Goal: Information Seeking & Learning: Learn about a topic

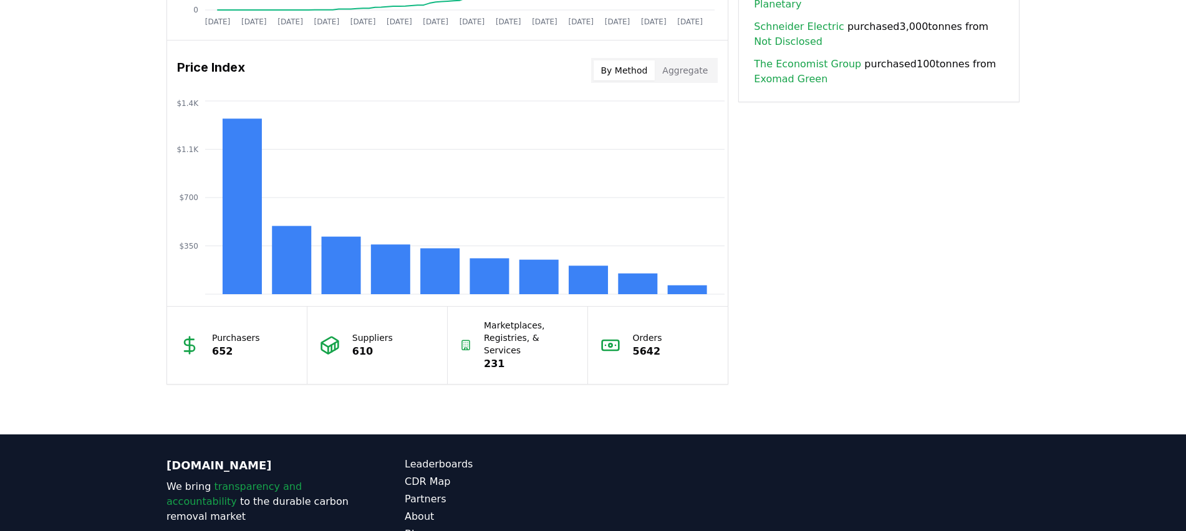
scroll to position [1043, 0]
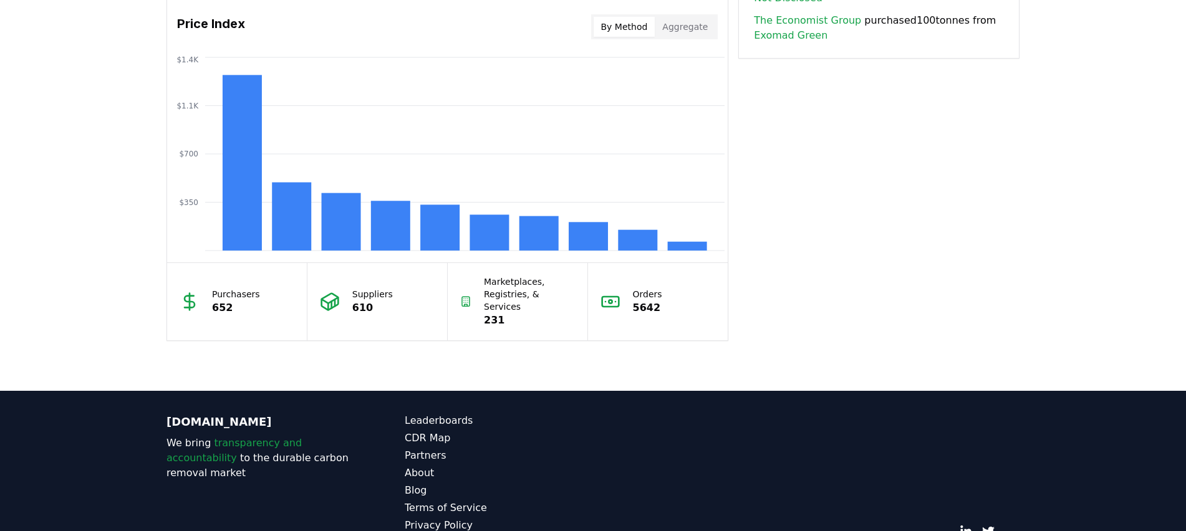
click at [243, 301] on p "652" at bounding box center [236, 308] width 48 height 15
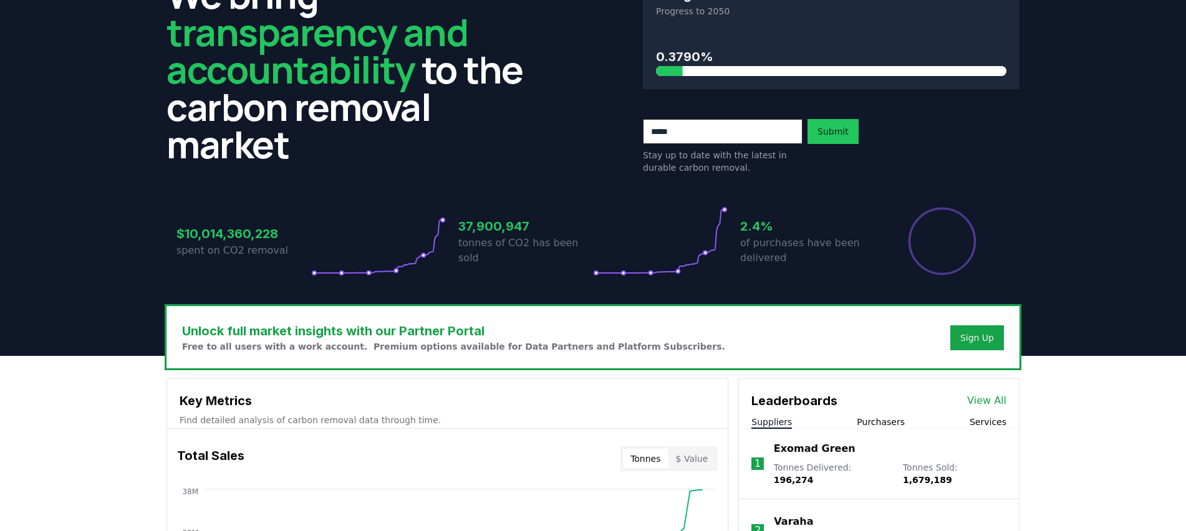
scroll to position [0, 0]
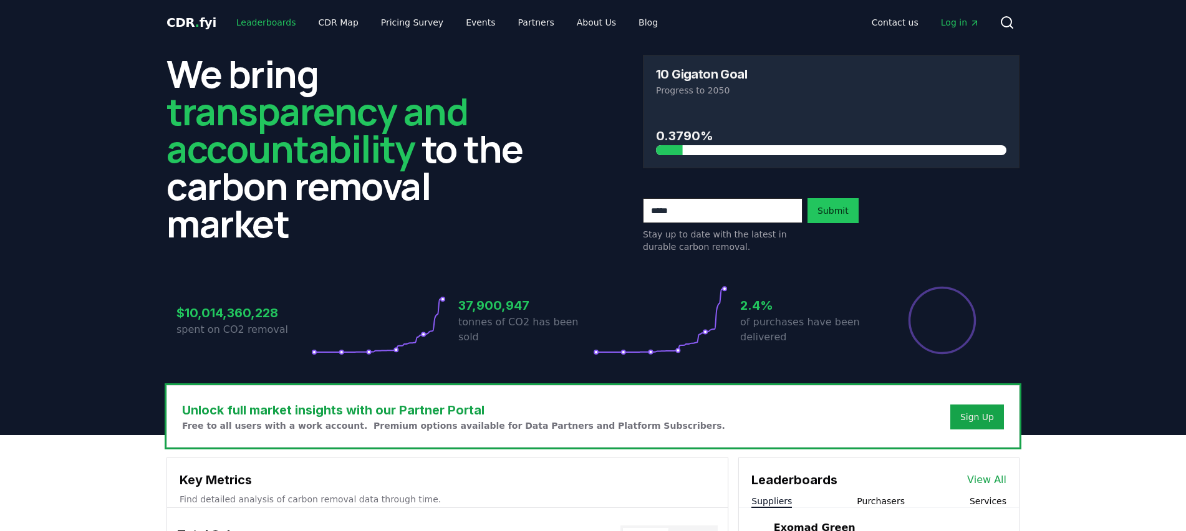
click at [265, 17] on link "Leaderboards" at bounding box center [266, 22] width 80 height 22
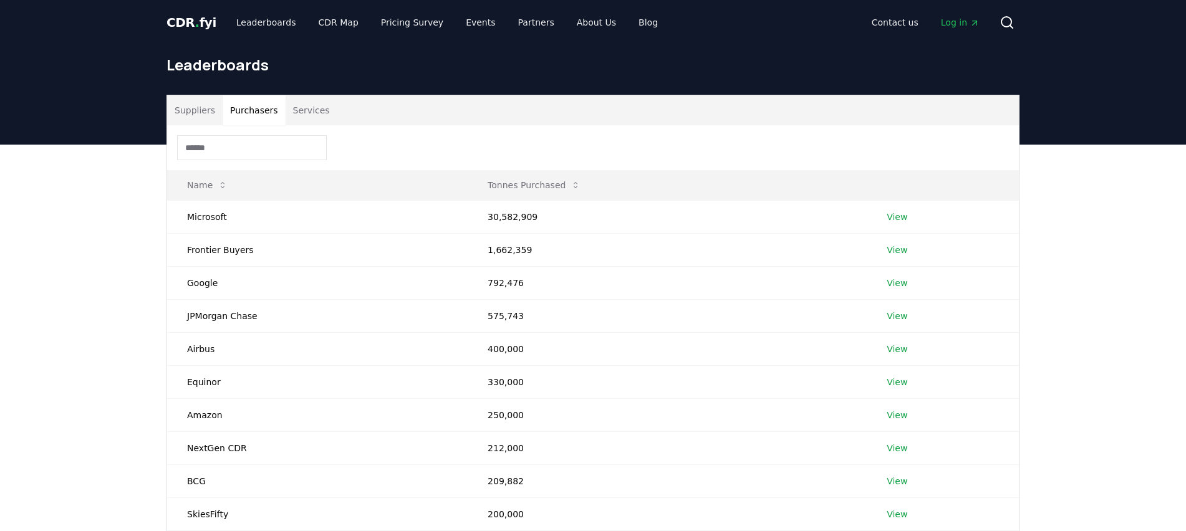
click at [254, 110] on button "Purchasers" at bounding box center [254, 110] width 63 height 30
click at [296, 150] on input at bounding box center [252, 147] width 150 height 25
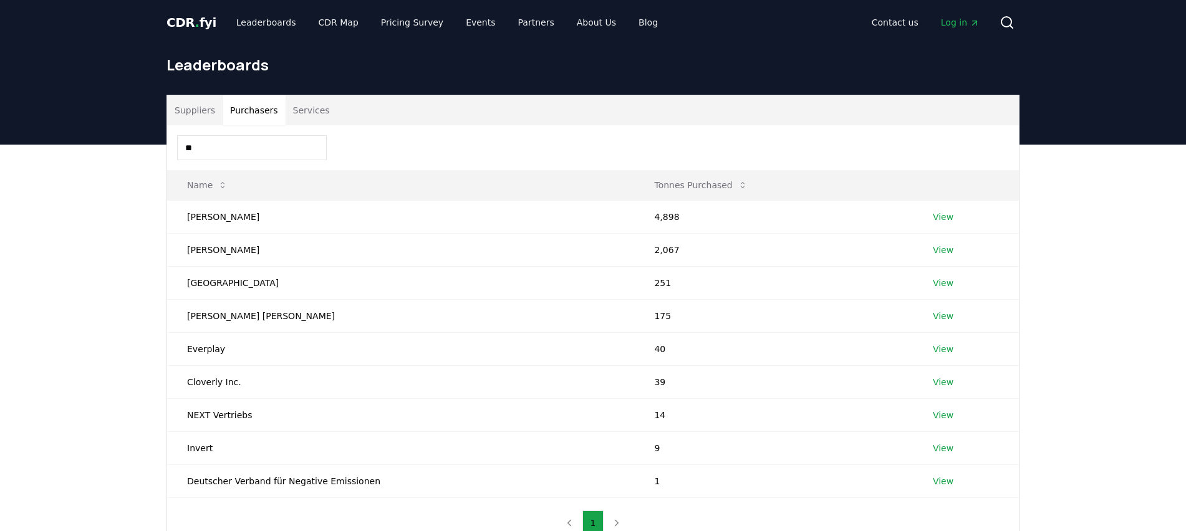
type input "*"
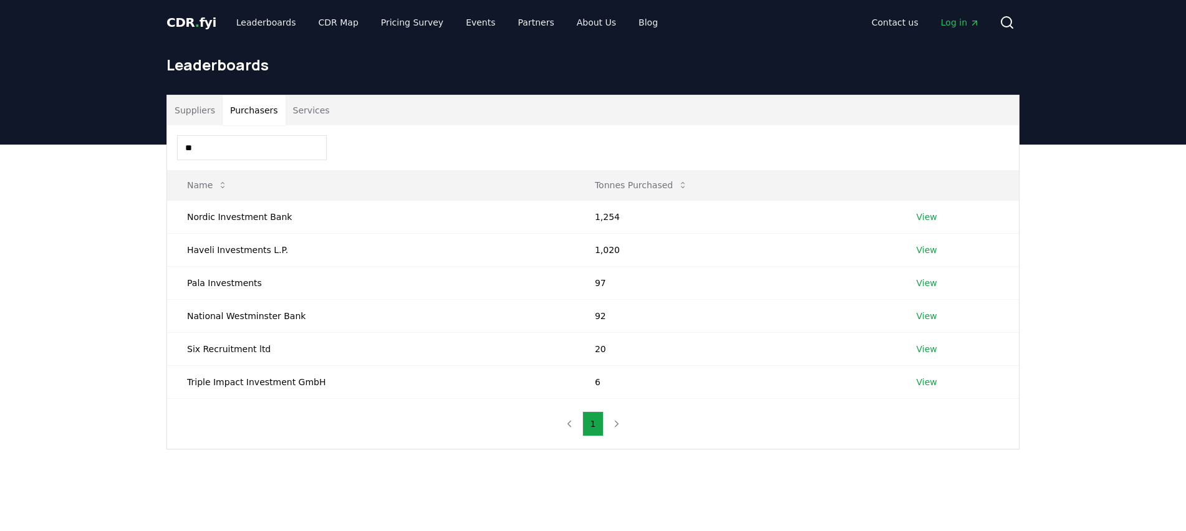
type input "*"
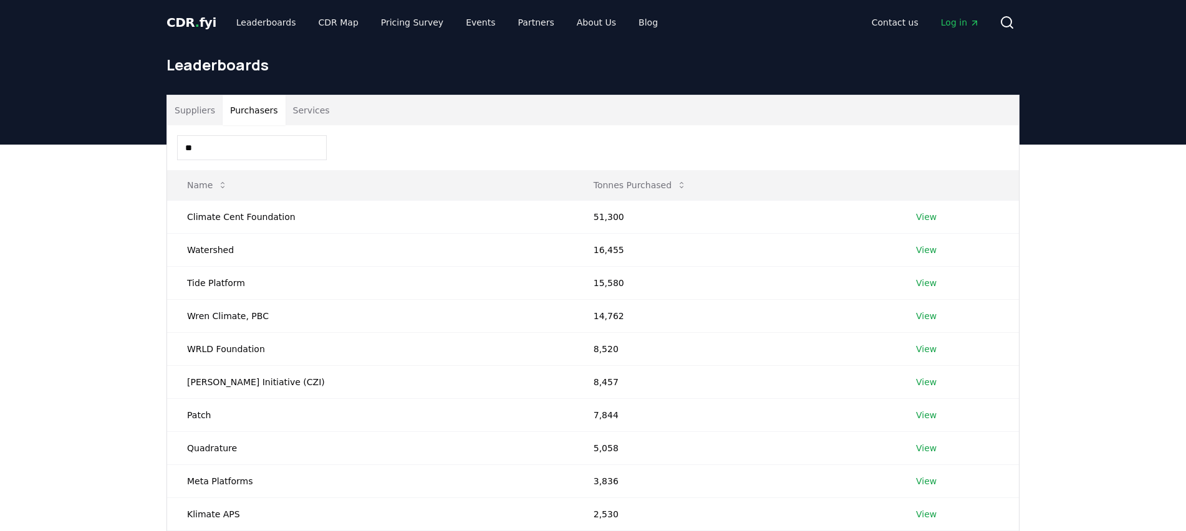
type input "*"
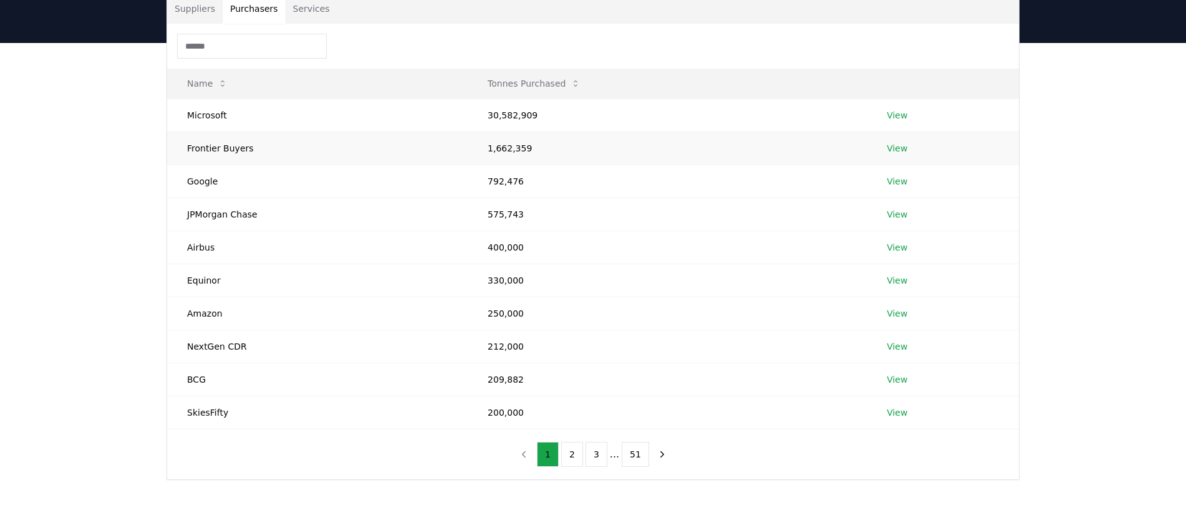
scroll to position [103, 0]
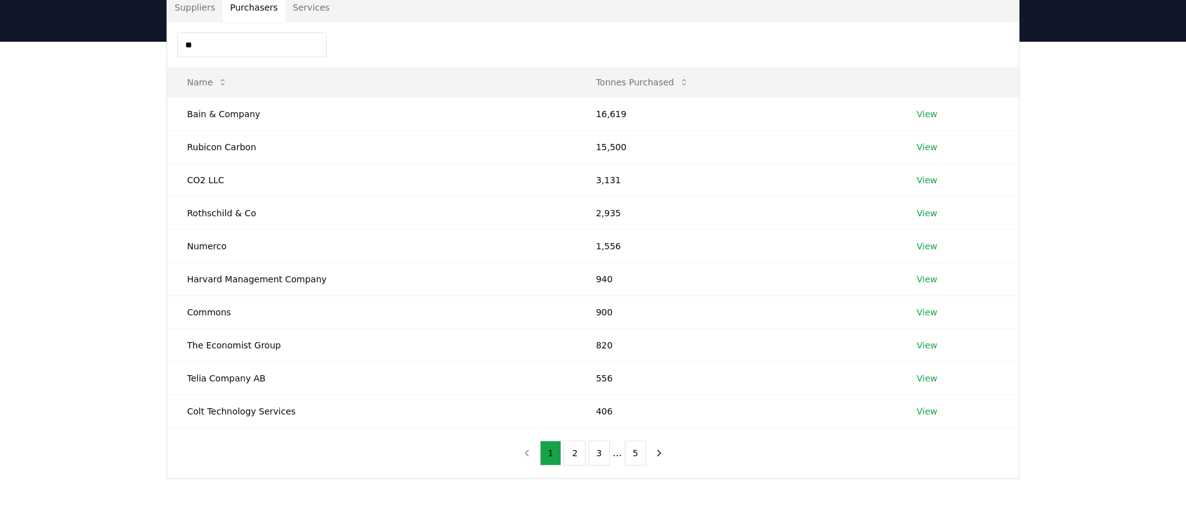
type input "*"
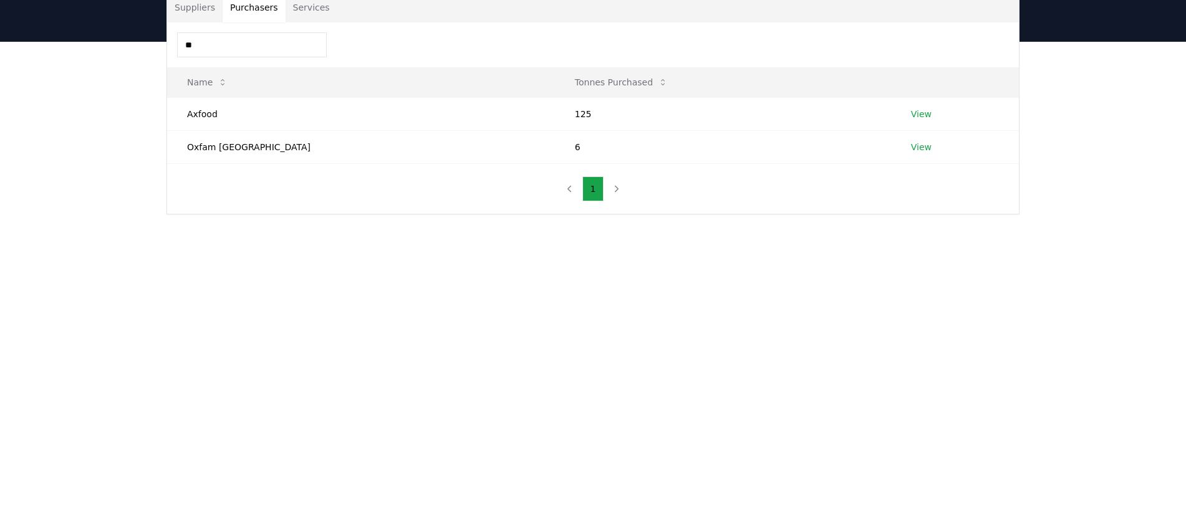
type input "*"
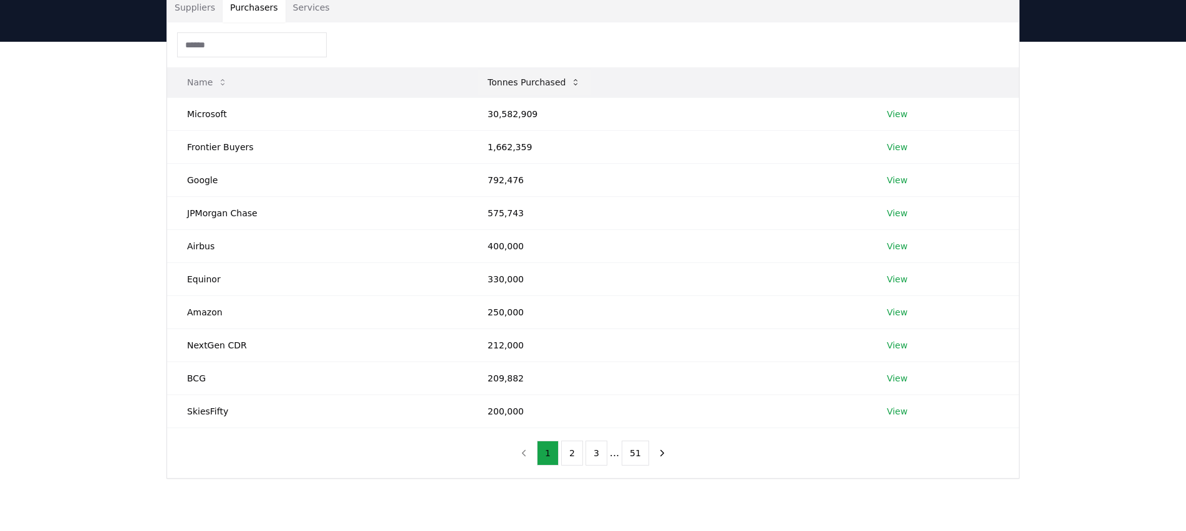
paste input "**********"
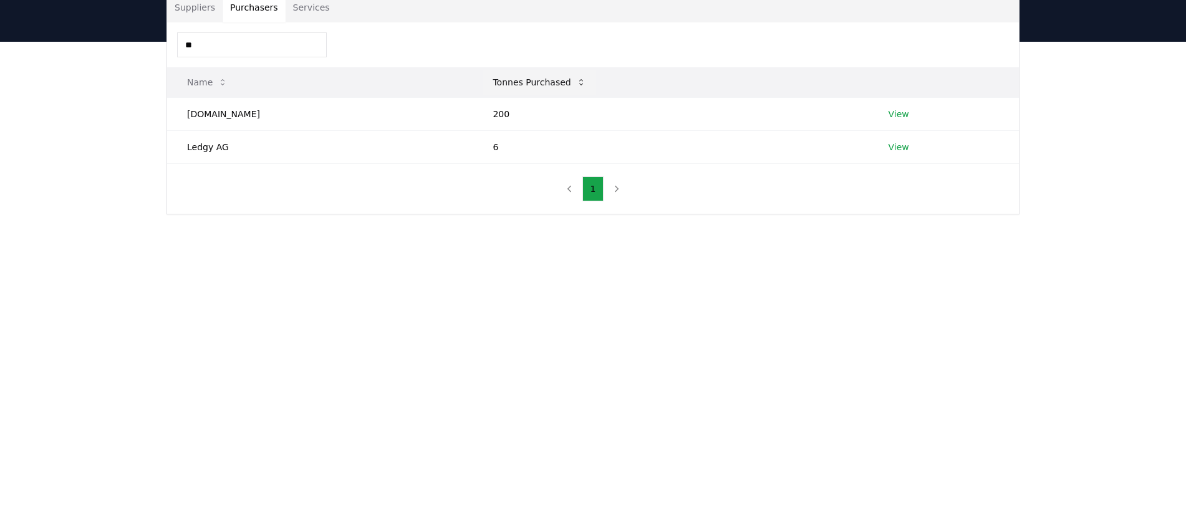
type input "*"
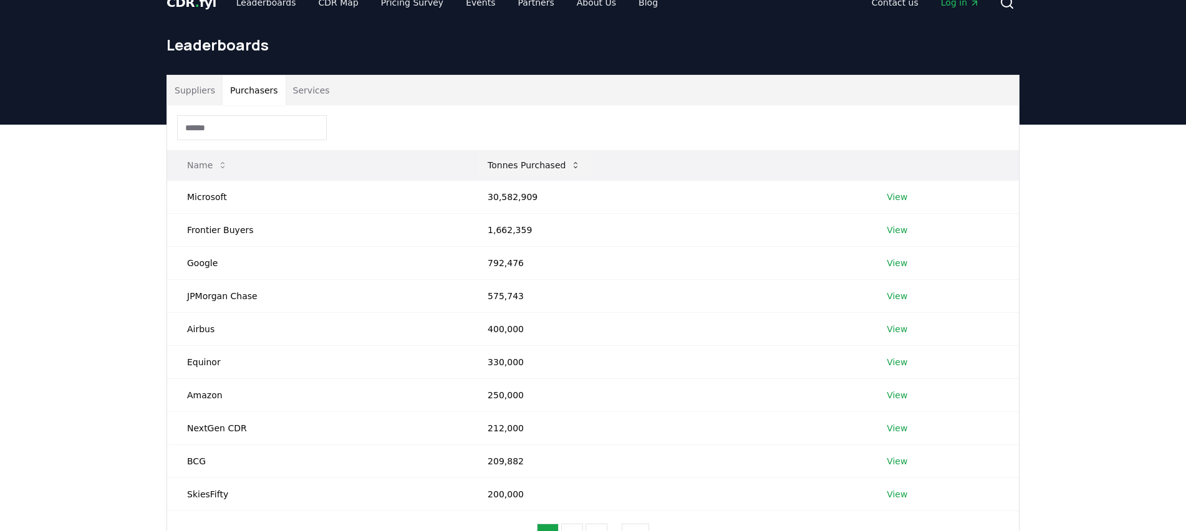
scroll to position [0, 0]
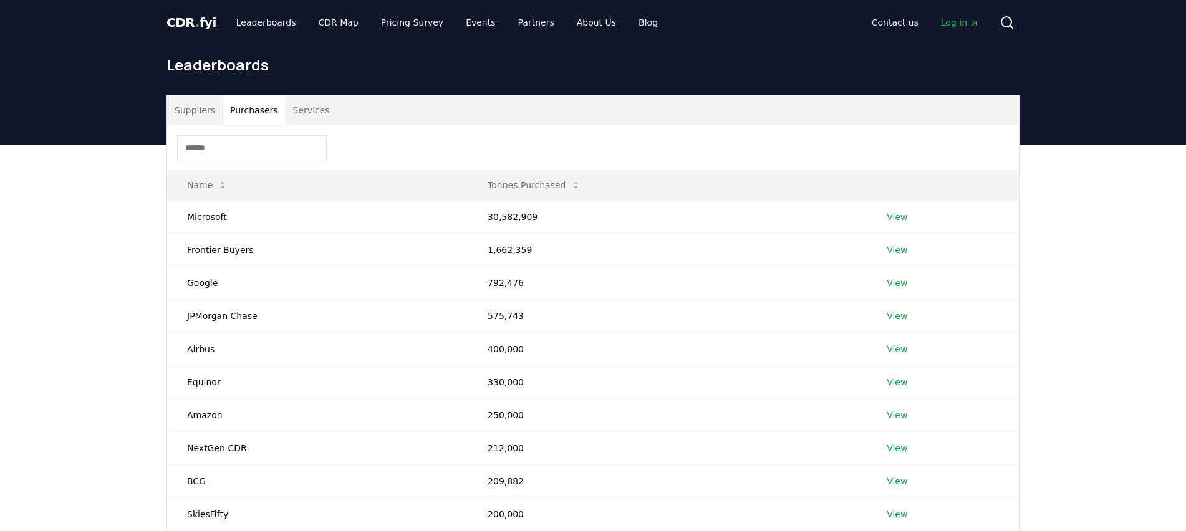
click at [301, 101] on button "Services" at bounding box center [312, 110] width 52 height 30
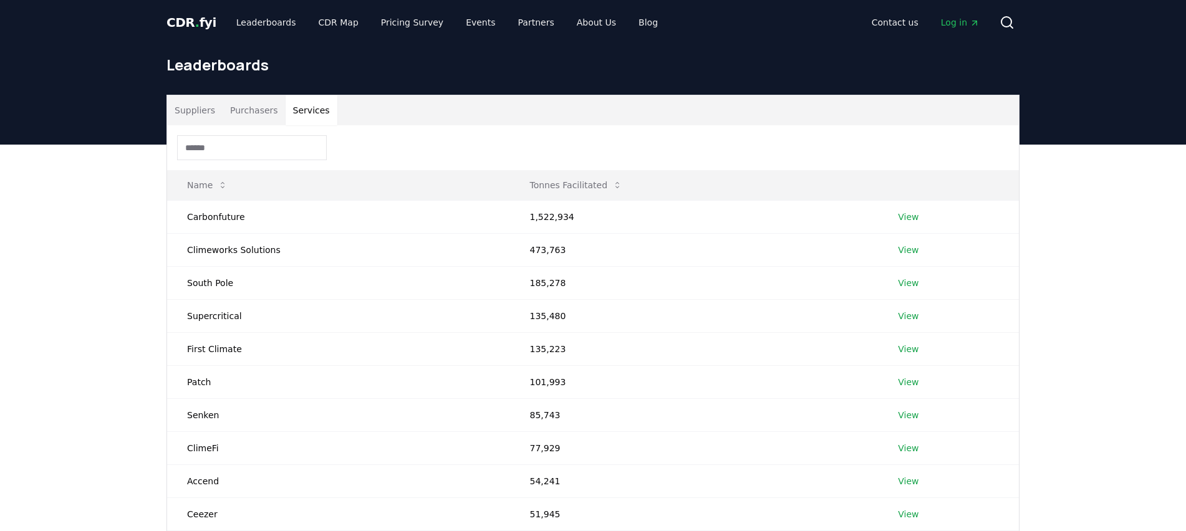
click at [297, 148] on input at bounding box center [252, 147] width 150 height 25
paste input "**********"
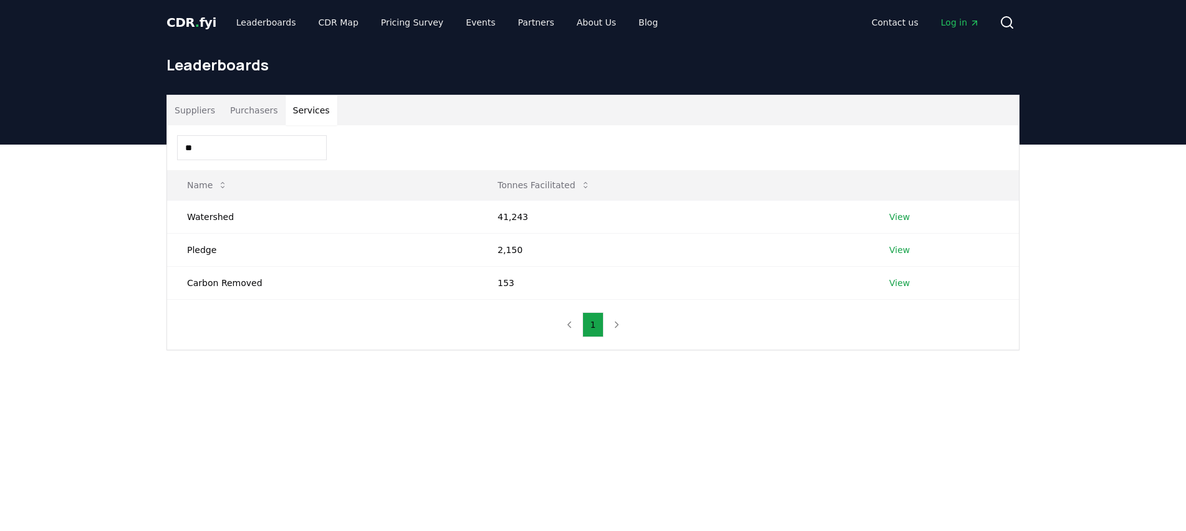
type input "*"
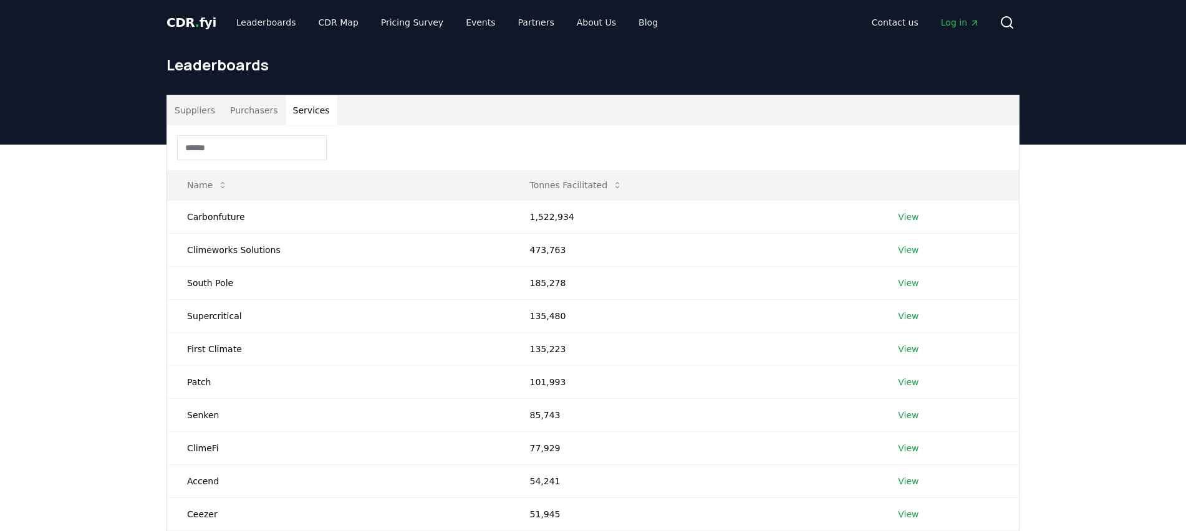
click at [267, 117] on button "Purchasers" at bounding box center [254, 110] width 63 height 30
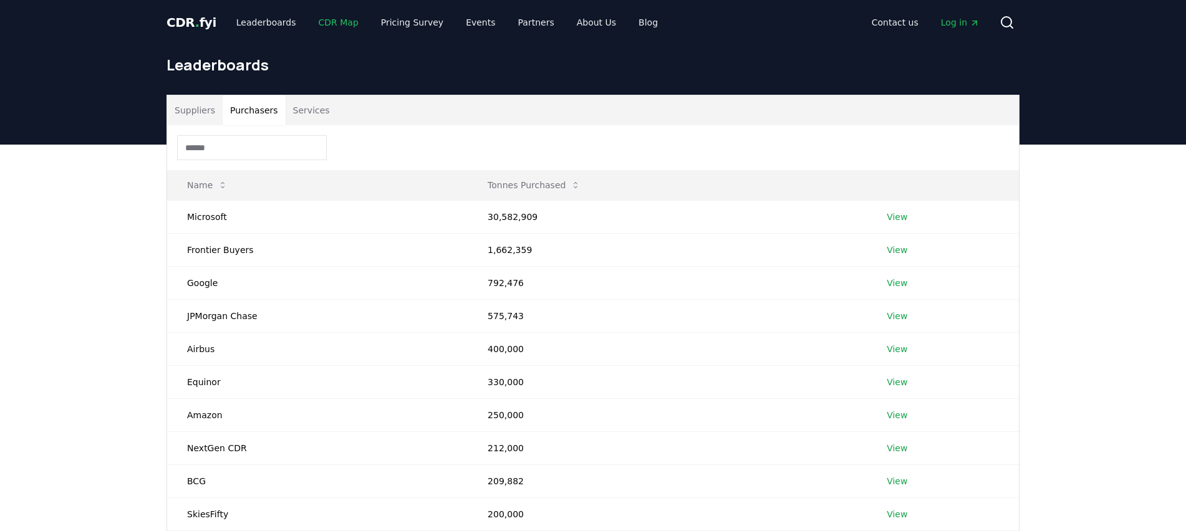
click at [320, 25] on link "CDR Map" at bounding box center [339, 22] width 60 height 22
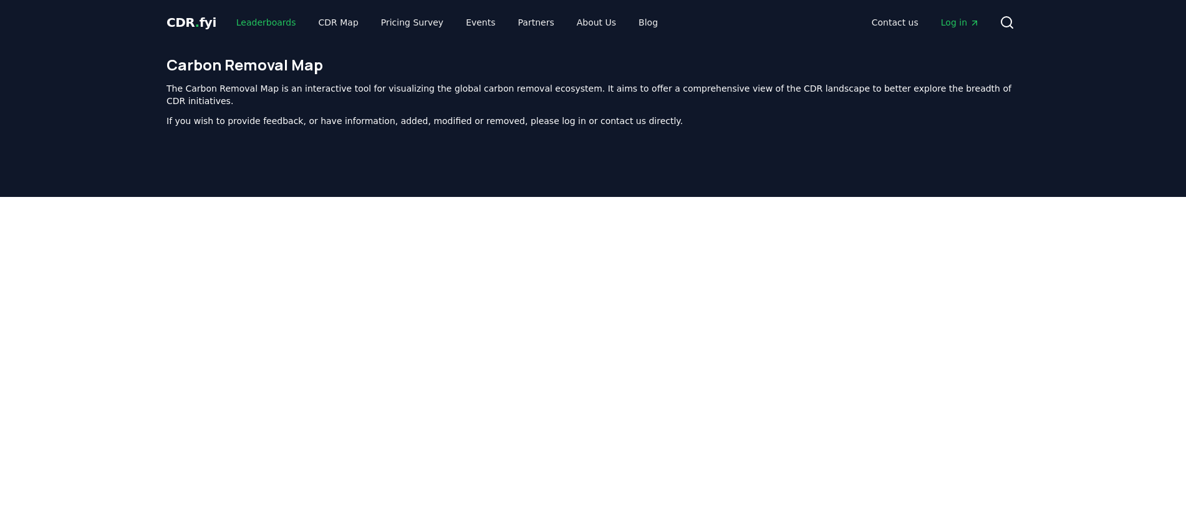
click at [276, 21] on link "Leaderboards" at bounding box center [266, 22] width 80 height 22
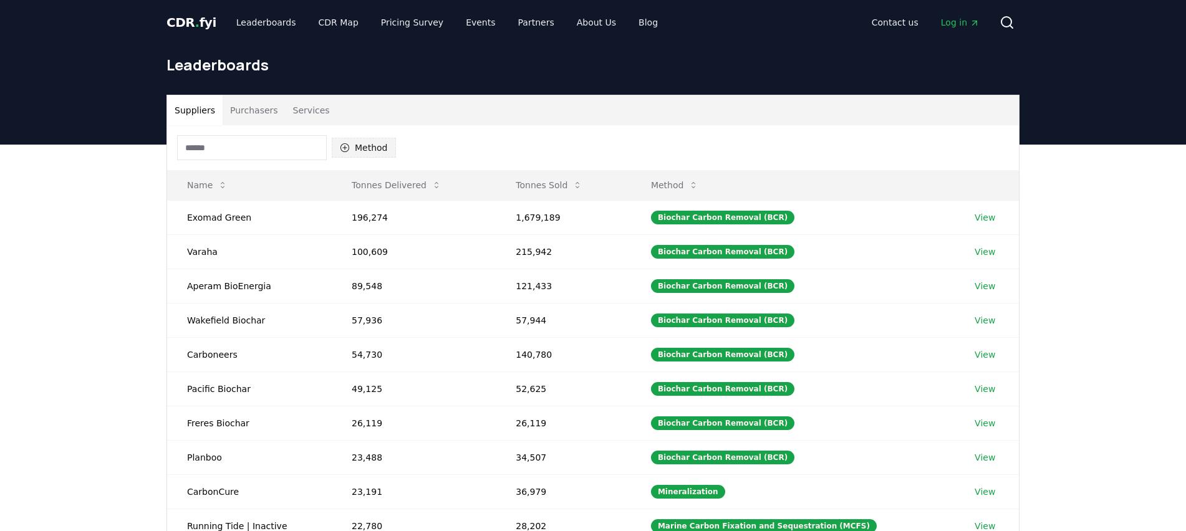
click at [344, 146] on icon "button" at bounding box center [345, 148] width 10 height 10
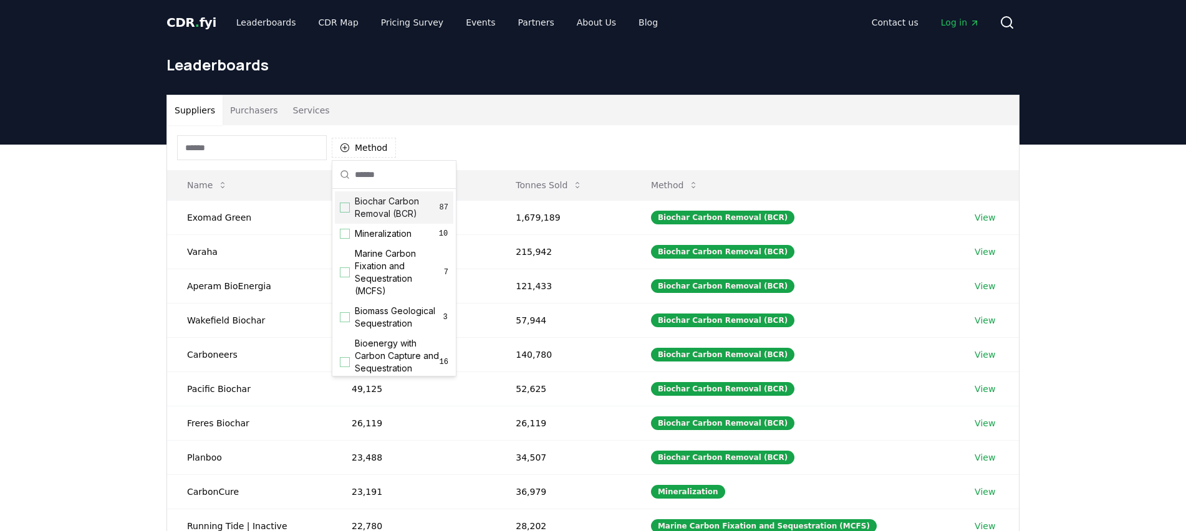
click at [415, 128] on div "Method" at bounding box center [593, 147] width 852 height 45
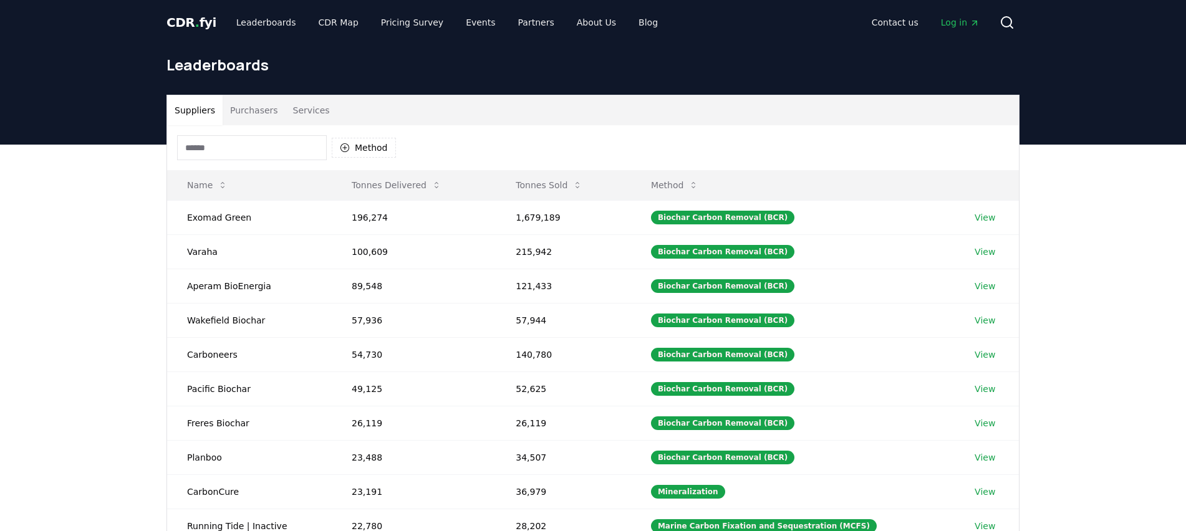
click at [258, 110] on button "Purchasers" at bounding box center [254, 110] width 63 height 30
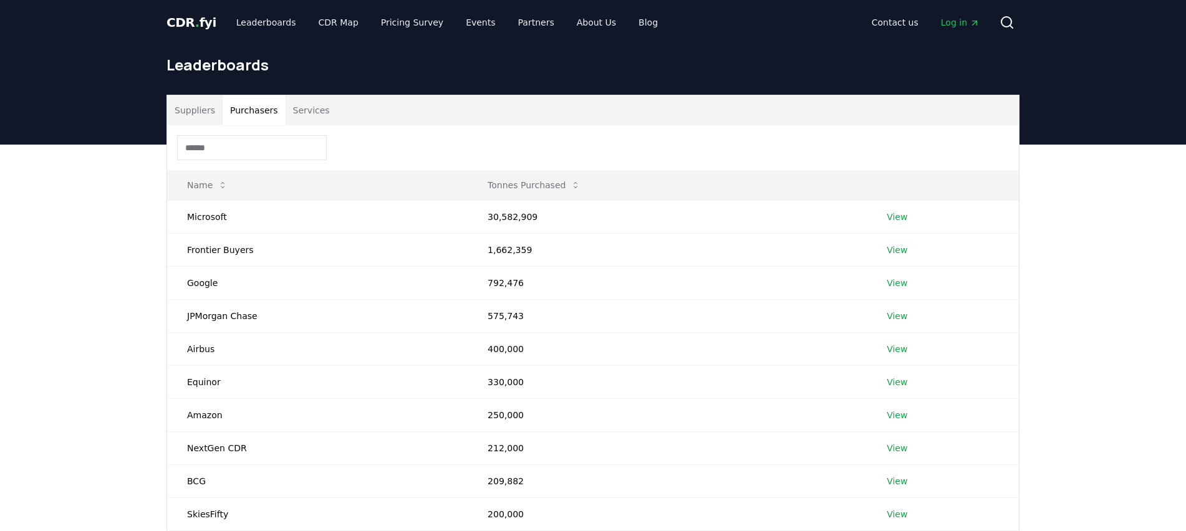
click at [294, 140] on input at bounding box center [252, 147] width 150 height 25
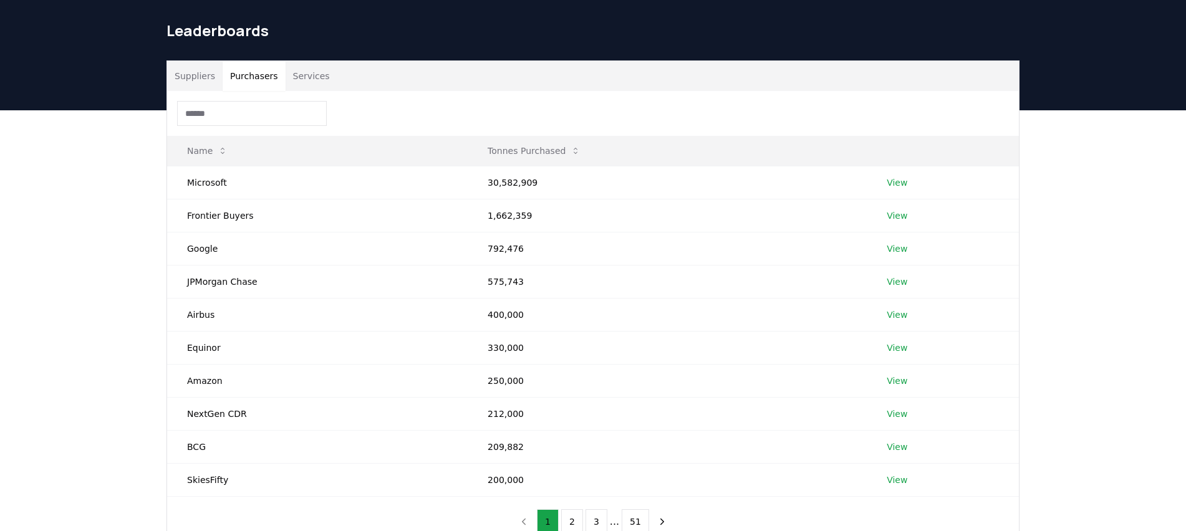
scroll to position [36, 0]
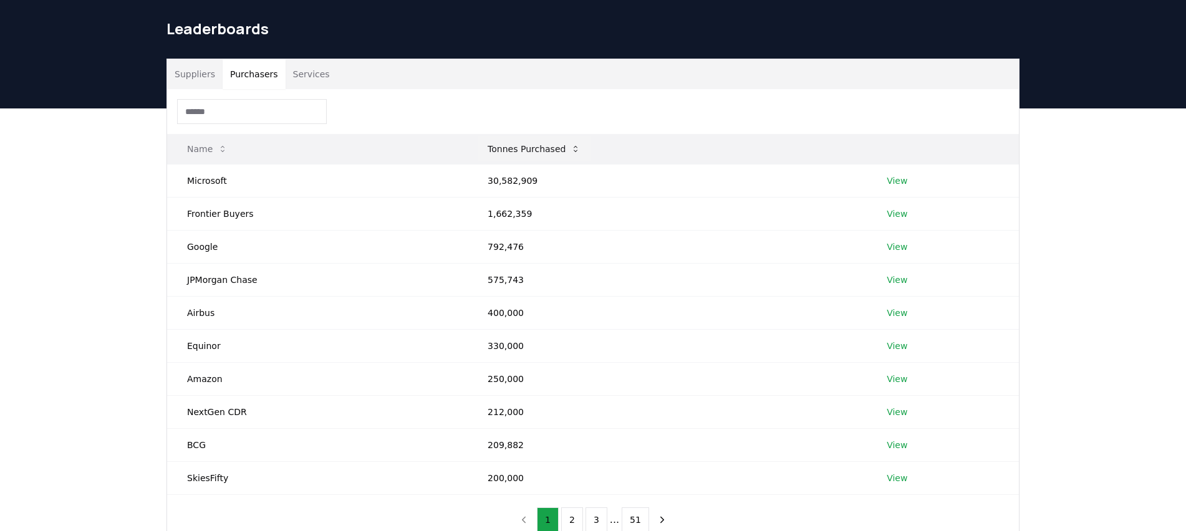
click at [508, 157] on button "Tonnes Purchased" at bounding box center [534, 149] width 113 height 25
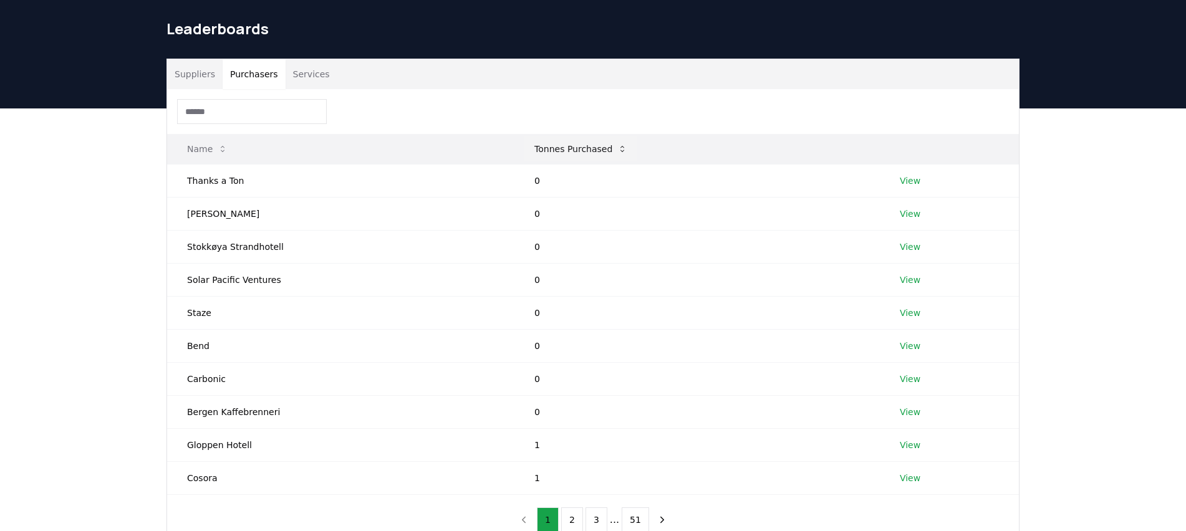
click at [571, 137] on button "Tonnes Purchased" at bounding box center [580, 149] width 113 height 25
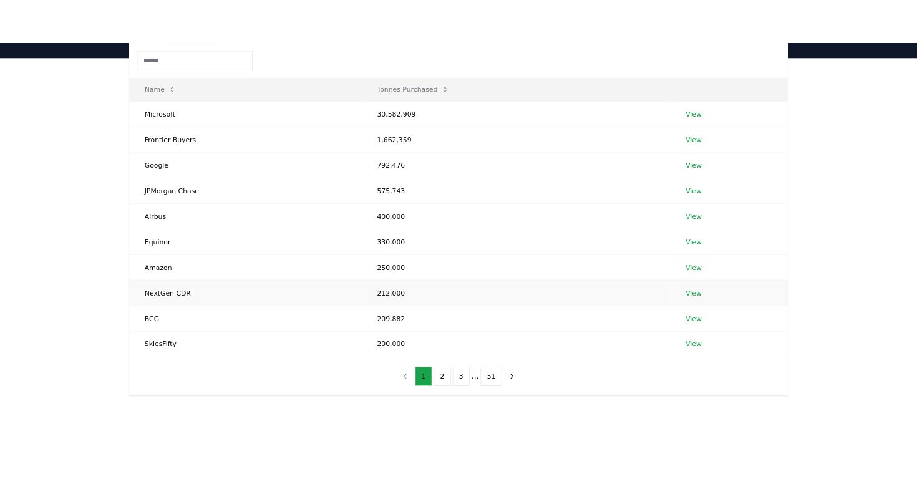
scroll to position [126, 0]
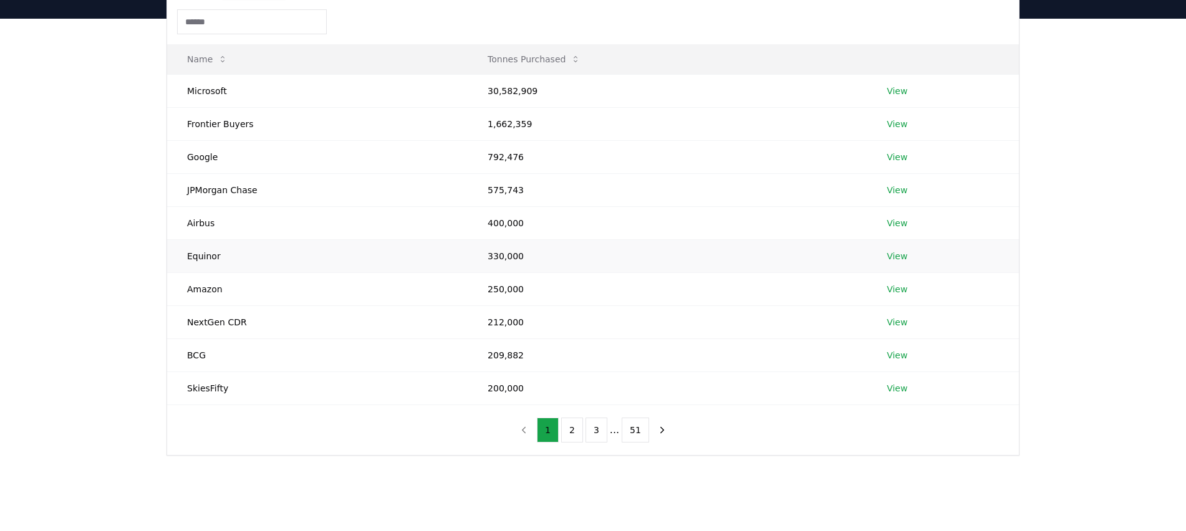
click at [199, 254] on td "Equinor" at bounding box center [317, 255] width 301 height 33
copy td "Equinor"
click at [504, 258] on td "330,000" at bounding box center [667, 255] width 399 height 33
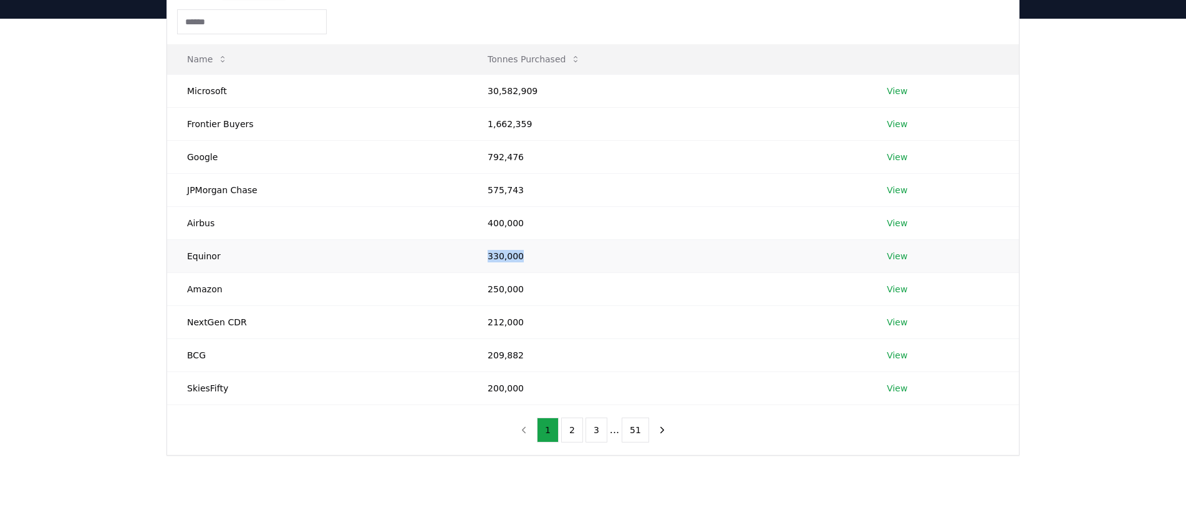
click at [504, 258] on td "330,000" at bounding box center [667, 255] width 399 height 33
copy td "330,000"
click at [568, 436] on button "2" at bounding box center [572, 430] width 22 height 25
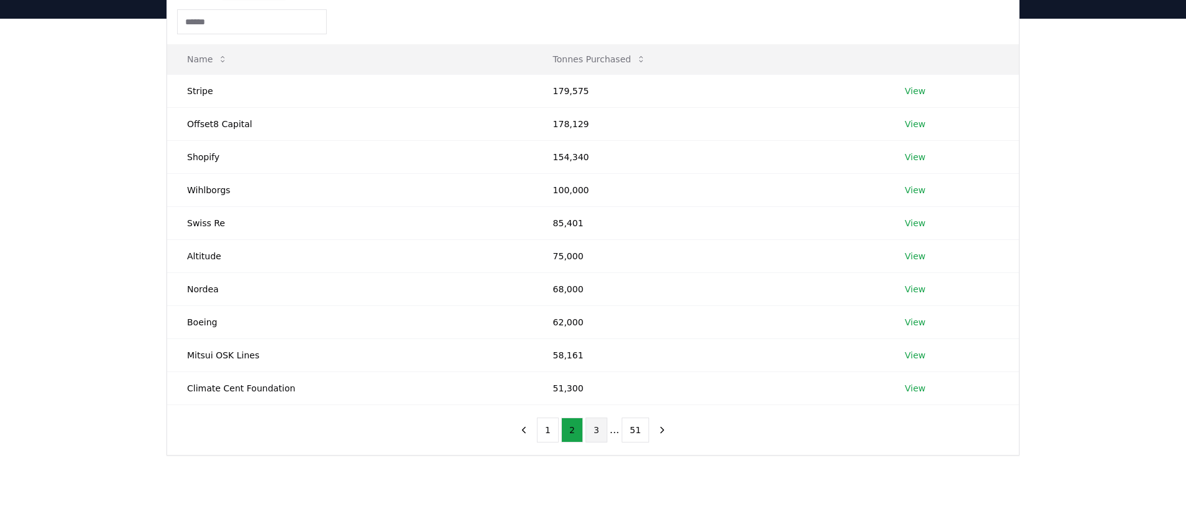
click at [592, 429] on button "3" at bounding box center [596, 430] width 22 height 25
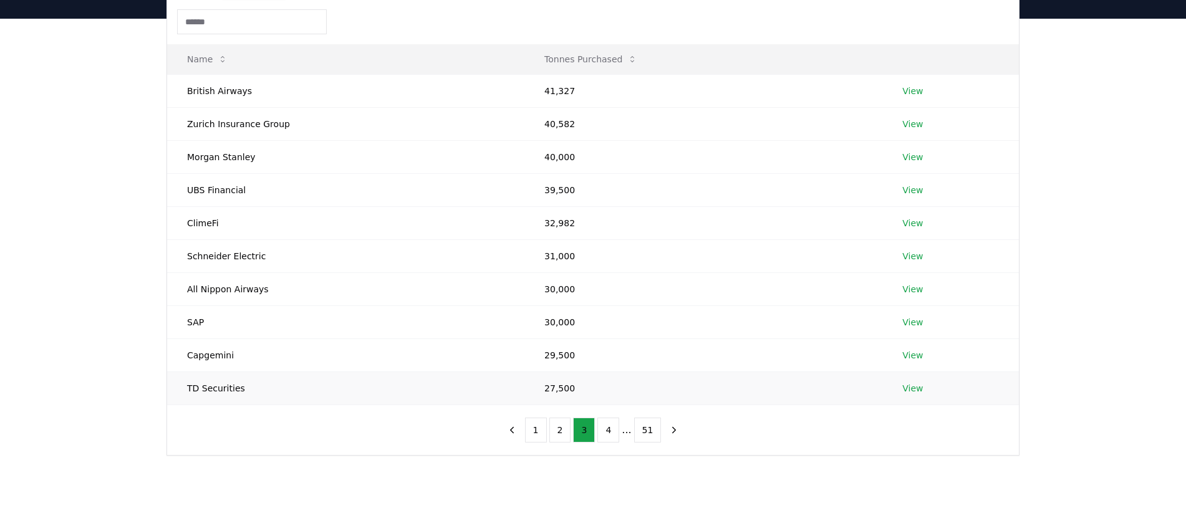
click at [213, 388] on td "TD Securities" at bounding box center [345, 388] width 357 height 33
copy td "TD Securities"
click at [544, 394] on td "27,500" at bounding box center [703, 388] width 358 height 33
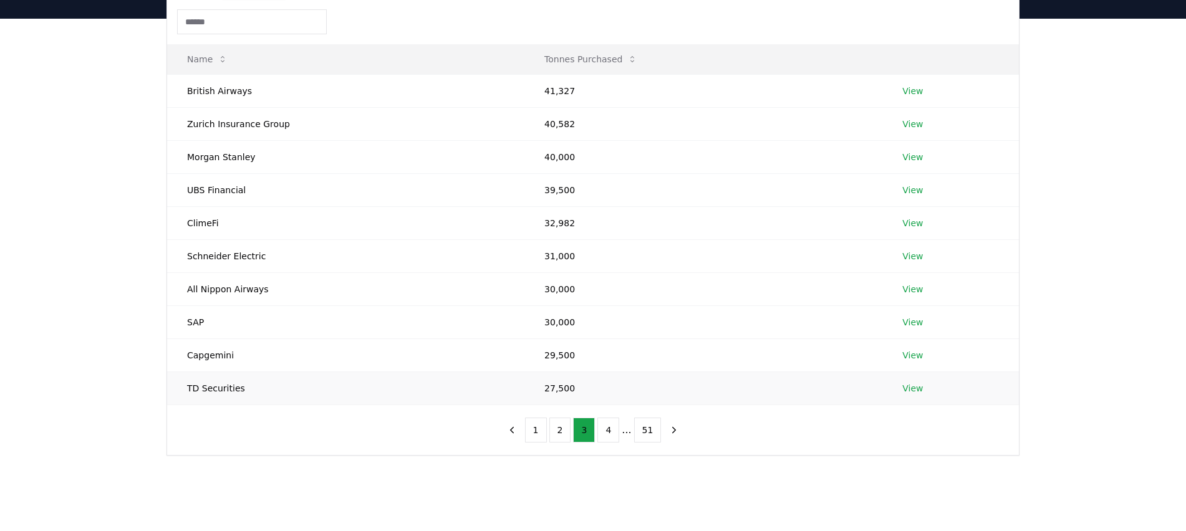
click at [544, 394] on td "27,500" at bounding box center [703, 388] width 358 height 33
click at [546, 389] on td "27,500" at bounding box center [703, 388] width 358 height 33
copy td "27,500"
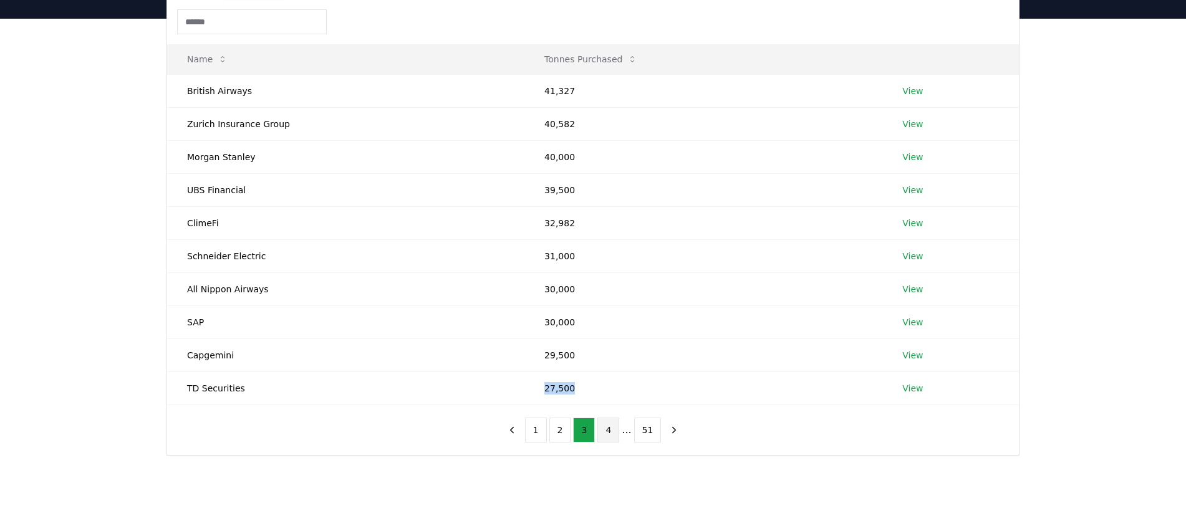
click at [608, 431] on button "4" at bounding box center [608, 430] width 22 height 25
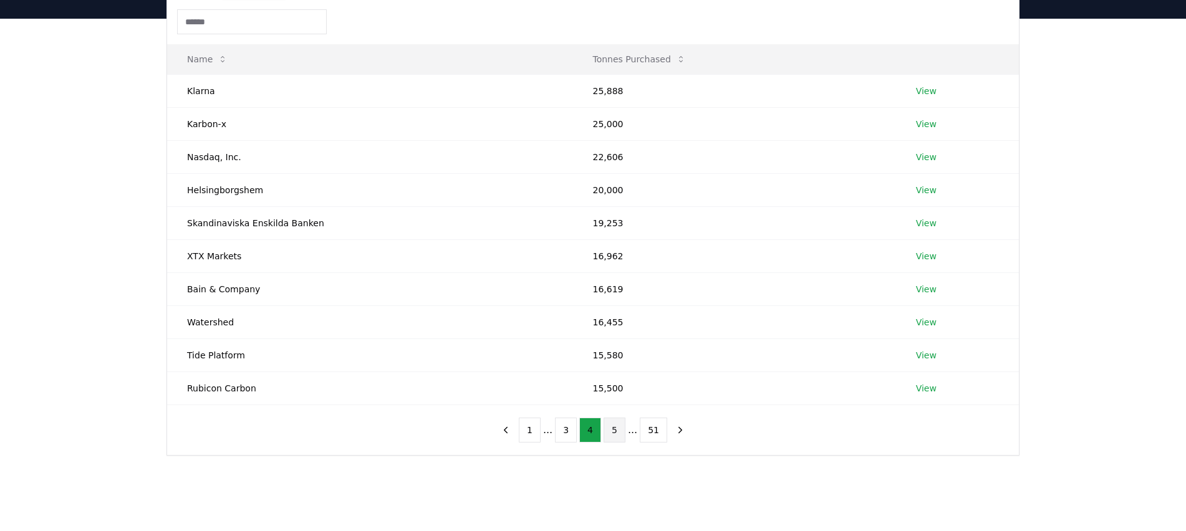
click at [618, 433] on button "5" at bounding box center [615, 430] width 22 height 25
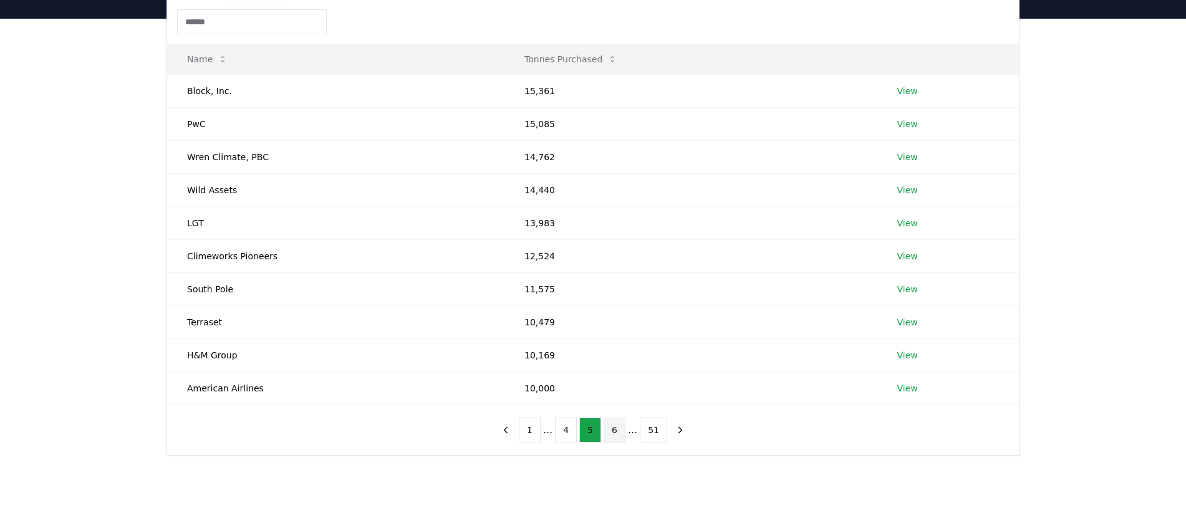
click at [619, 436] on button "6" at bounding box center [615, 430] width 22 height 25
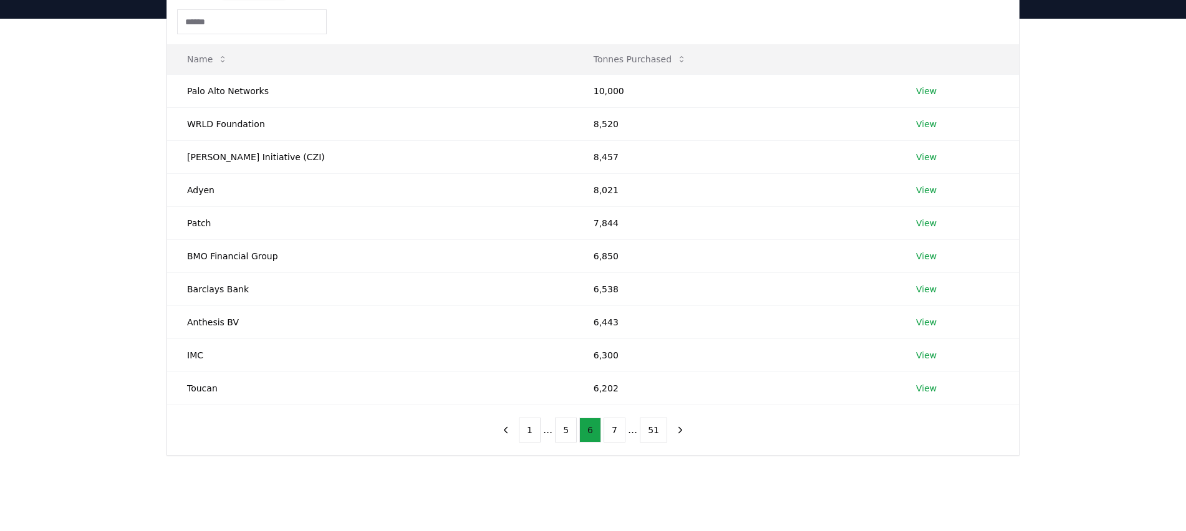
click at [619, 436] on button "7" at bounding box center [615, 430] width 22 height 25
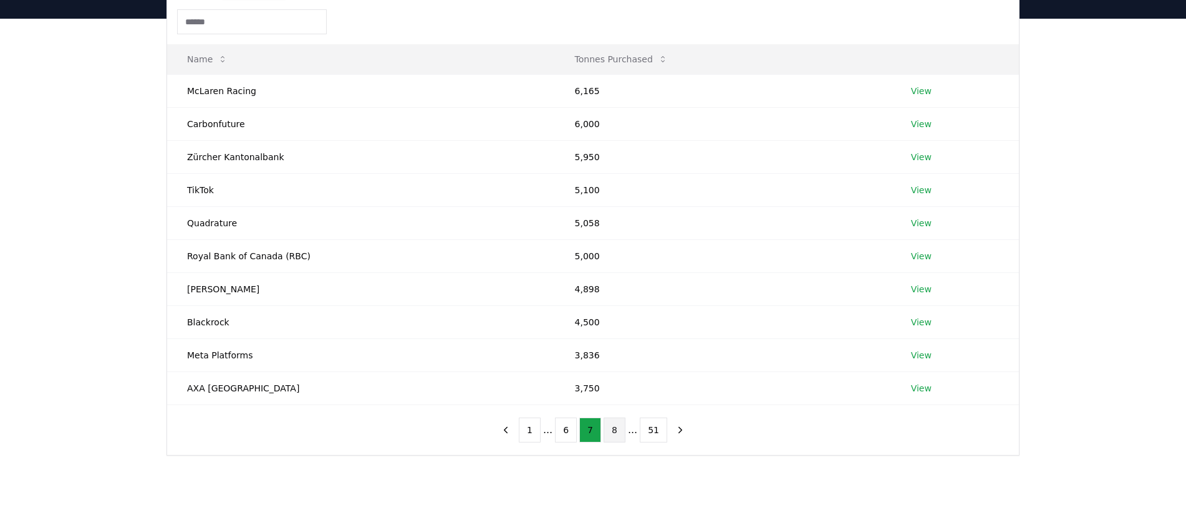
click at [612, 439] on button "8" at bounding box center [615, 430] width 22 height 25
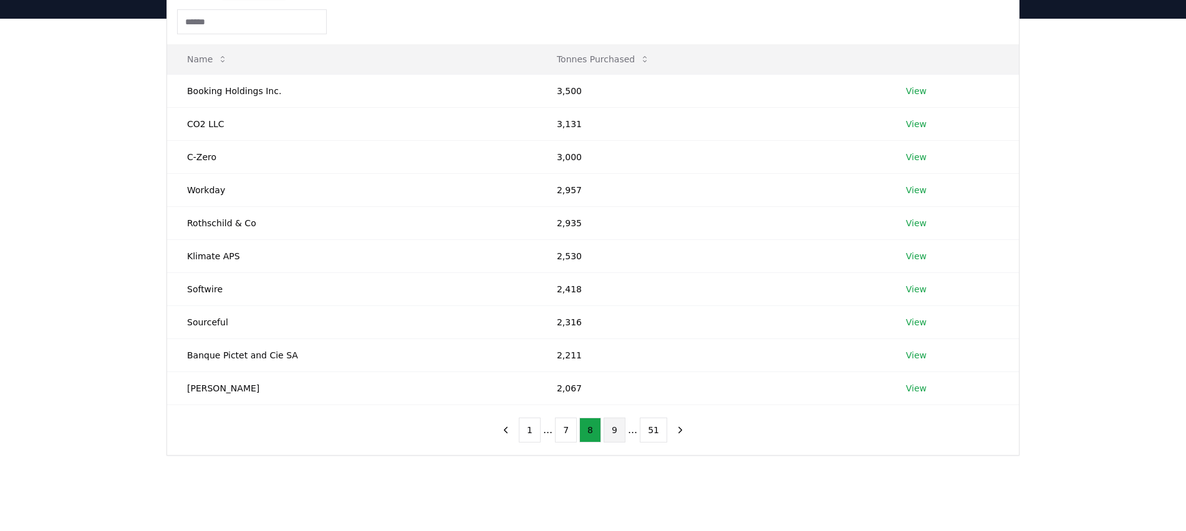
click at [616, 438] on button "9" at bounding box center [615, 430] width 22 height 25
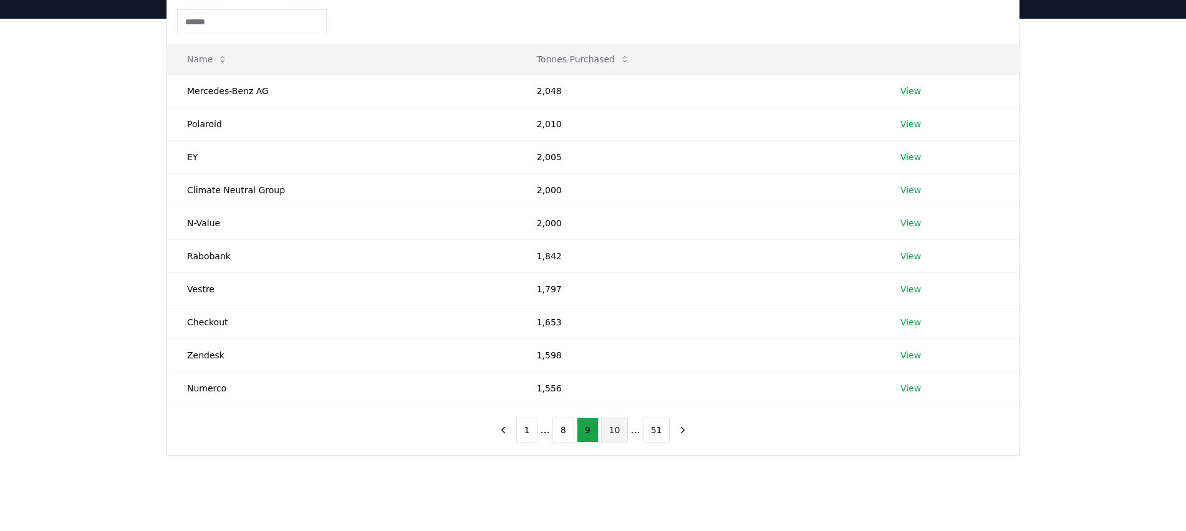
click at [625, 437] on button "10" at bounding box center [614, 430] width 27 height 25
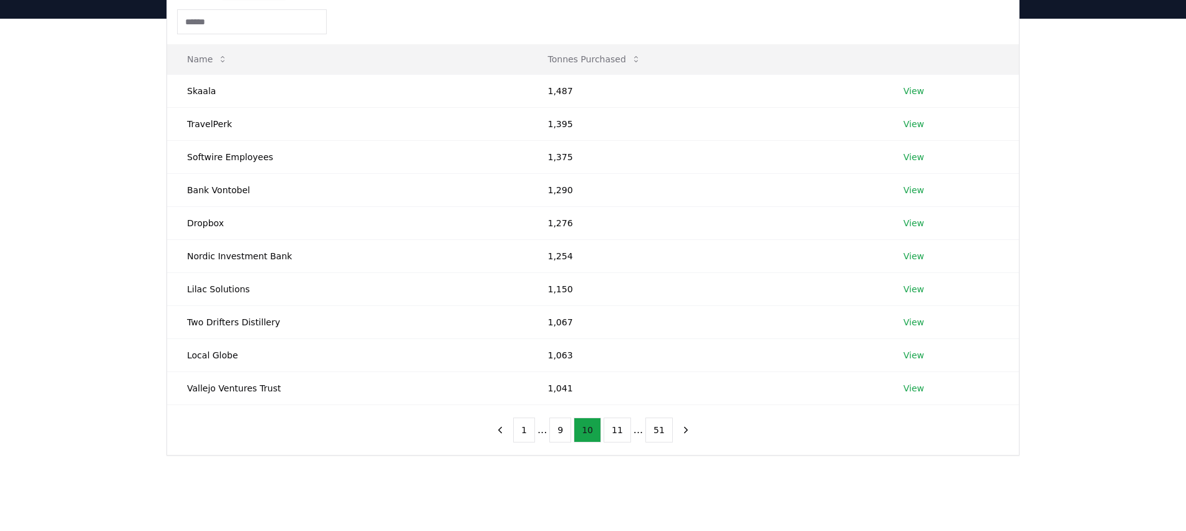
click at [625, 437] on button "11" at bounding box center [617, 430] width 27 height 25
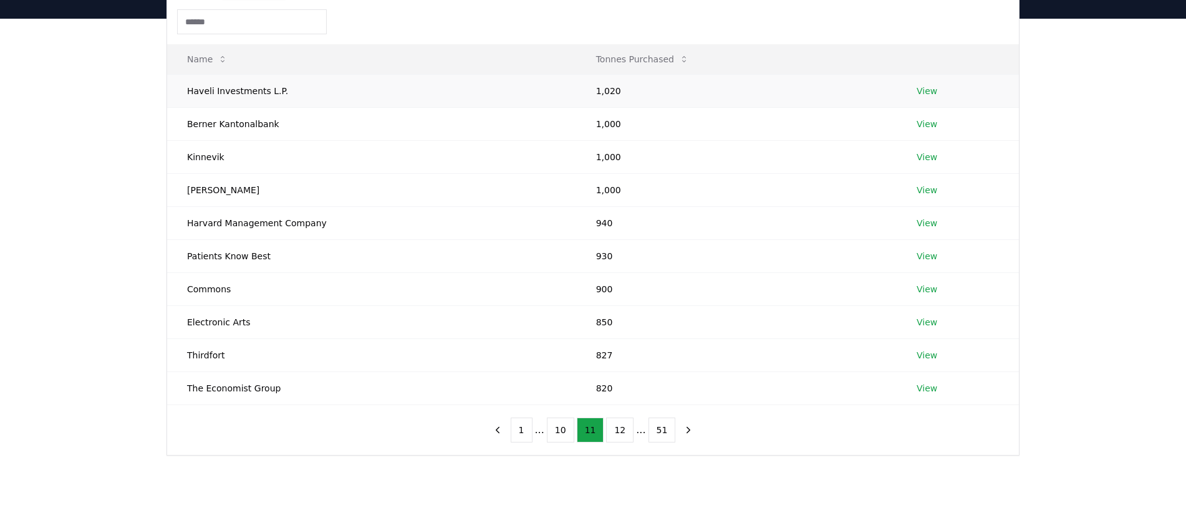
click at [239, 91] on td "Haveli Investments L.P." at bounding box center [371, 90] width 409 height 33
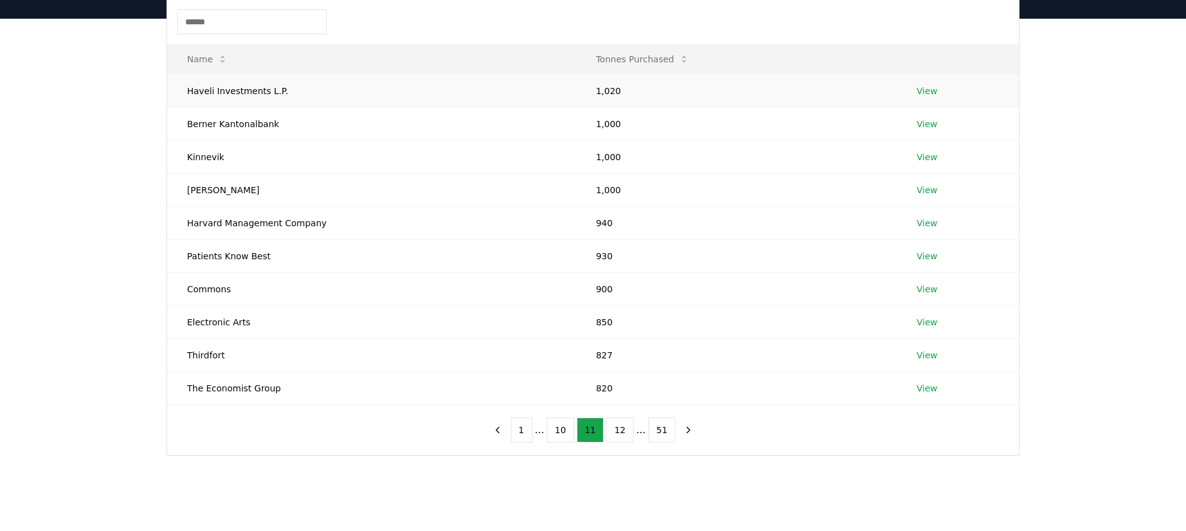
click at [597, 92] on td "1,020" at bounding box center [736, 90] width 320 height 33
copy td "1,020"
click at [246, 128] on td "Berner Kantonalbank" at bounding box center [371, 123] width 409 height 33
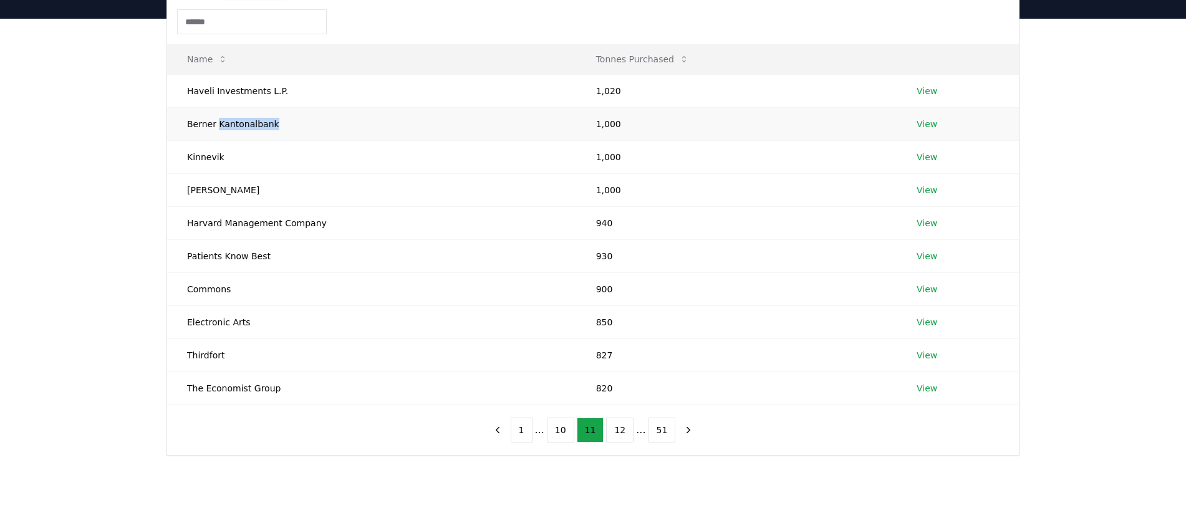
click at [251, 128] on td "Berner Kantonalbank" at bounding box center [371, 123] width 409 height 33
click at [621, 429] on button "12" at bounding box center [619, 430] width 27 height 25
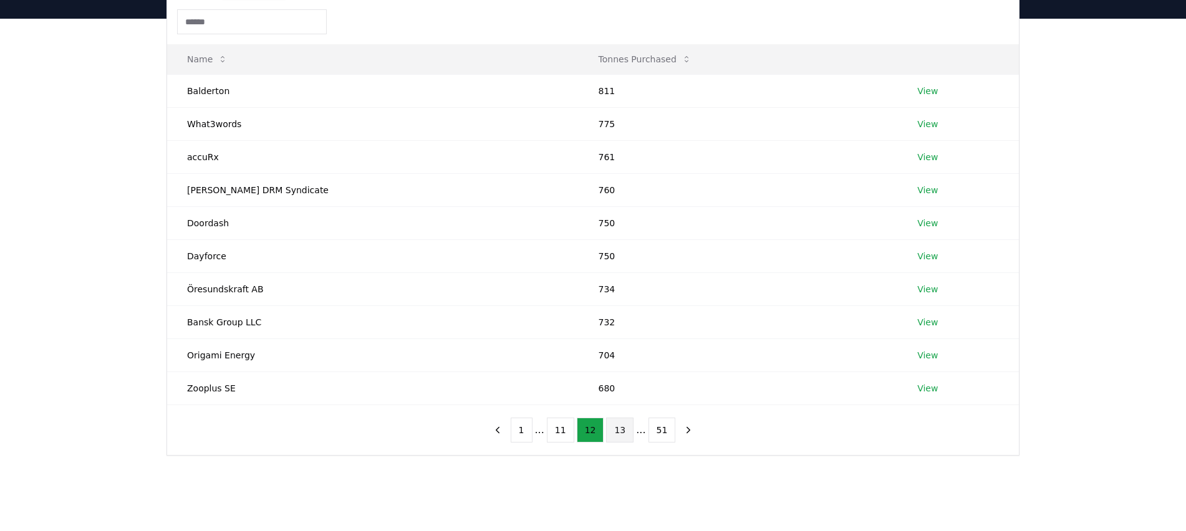
click at [628, 428] on button "13" at bounding box center [619, 430] width 27 height 25
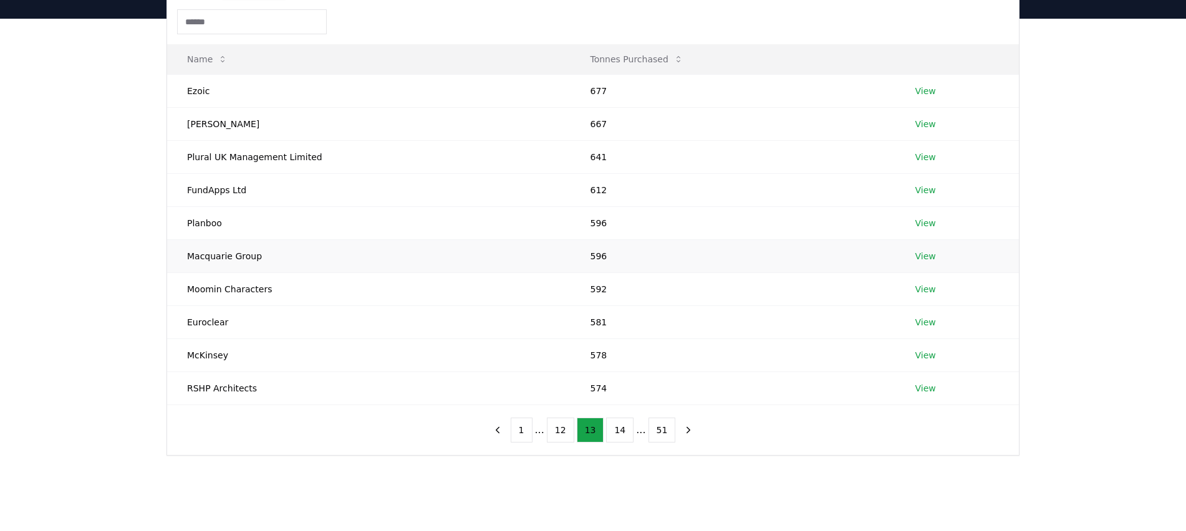
click at [251, 259] on td "Macquarie Group" at bounding box center [368, 255] width 403 height 33
copy td "Macquarie Group"
click at [615, 423] on button "14" at bounding box center [619, 430] width 27 height 25
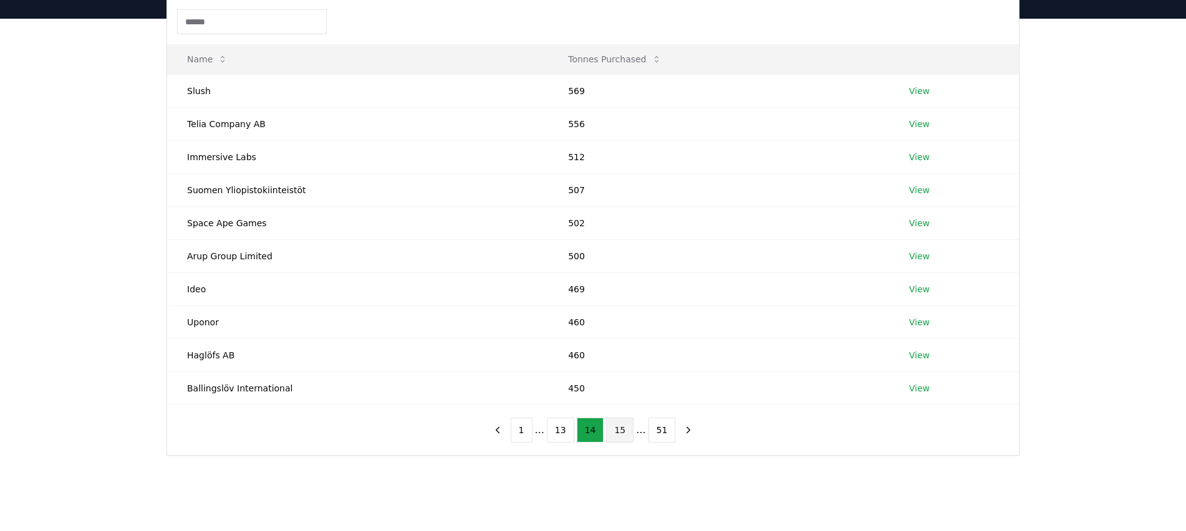
click at [631, 431] on button "15" at bounding box center [619, 430] width 27 height 25
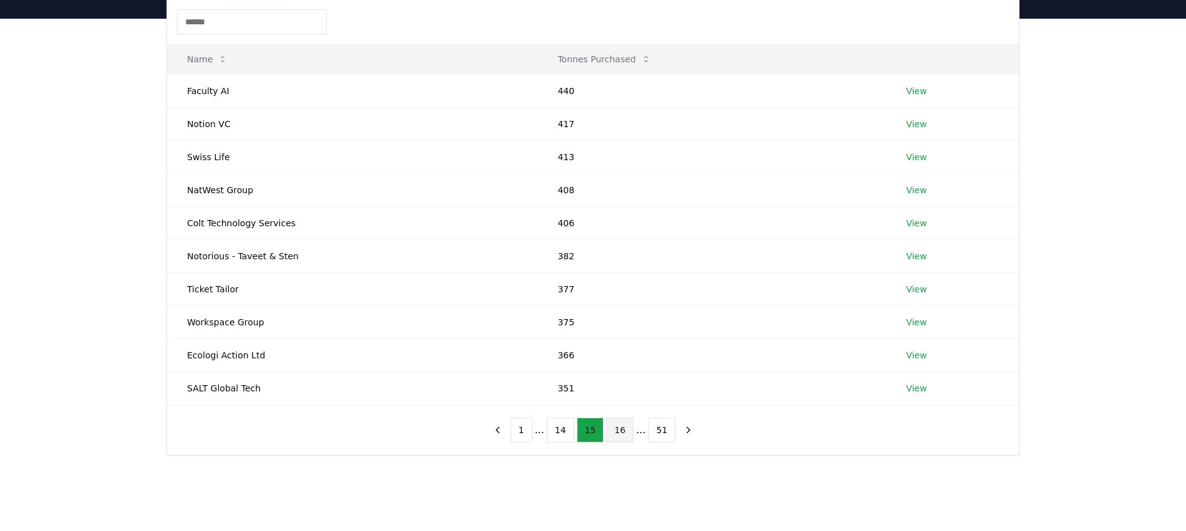
click at [625, 431] on button "16" at bounding box center [619, 430] width 27 height 25
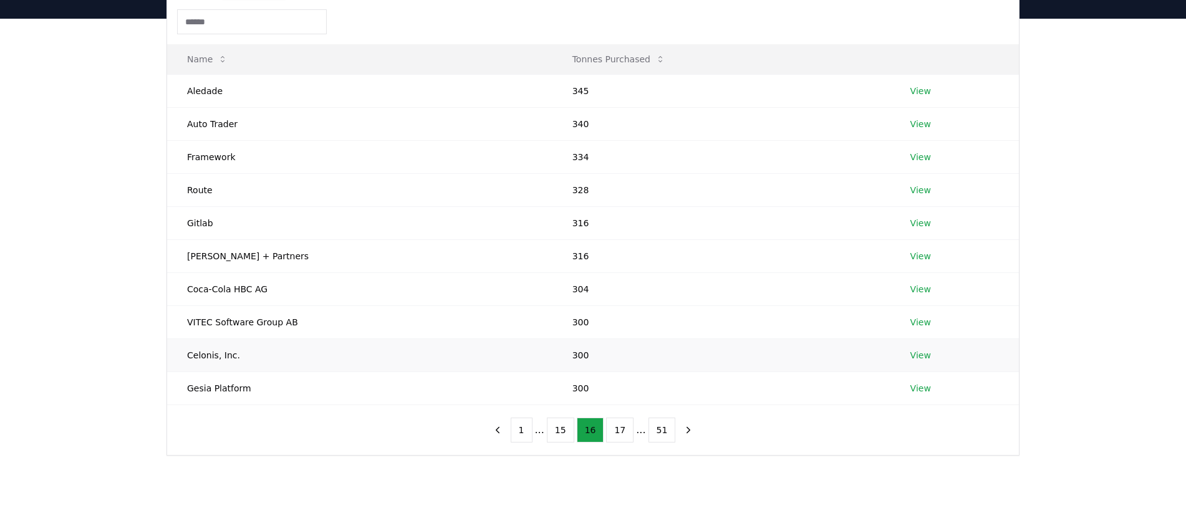
click at [206, 358] on td "Celonis, Inc." at bounding box center [359, 355] width 385 height 33
copy td "Celonis, Inc."
